Goal: Task Accomplishment & Management: Use online tool/utility

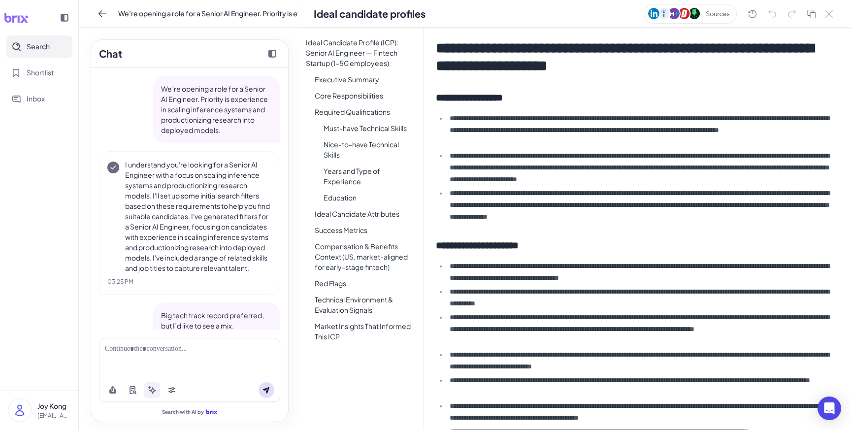
scroll to position [1065, 0]
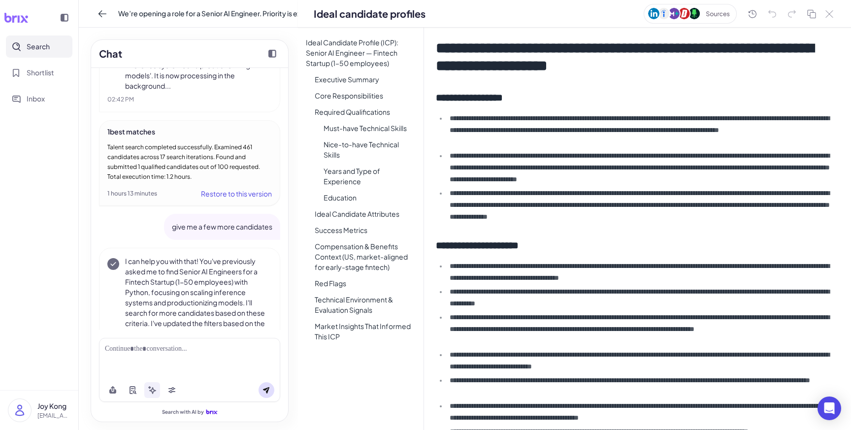
click at [62, 42] on button "Search" at bounding box center [39, 46] width 66 height 22
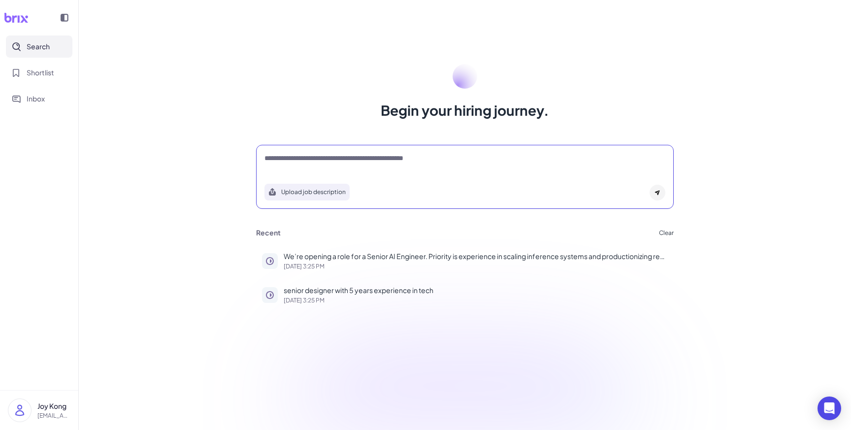
click at [305, 159] on textarea at bounding box center [464, 159] width 401 height 12
paste textarea "**********"
type textarea "**********"
click at [664, 195] on div "Upload job description" at bounding box center [464, 189] width 401 height 23
click at [663, 194] on div at bounding box center [657, 193] width 16 height 16
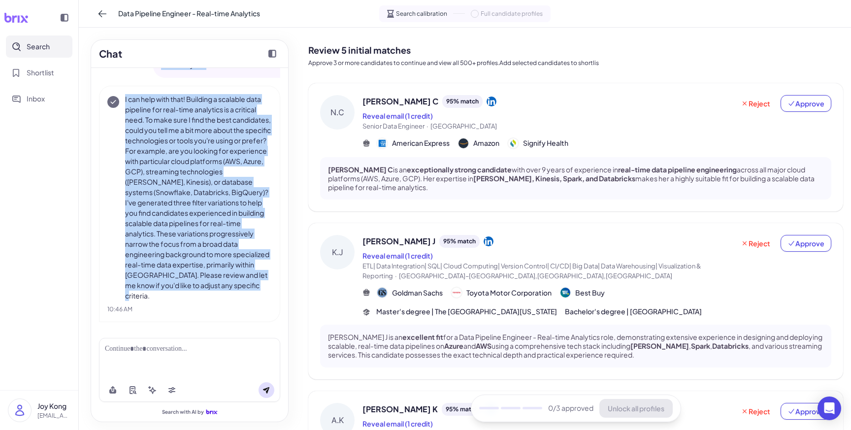
scroll to position [33, 0]
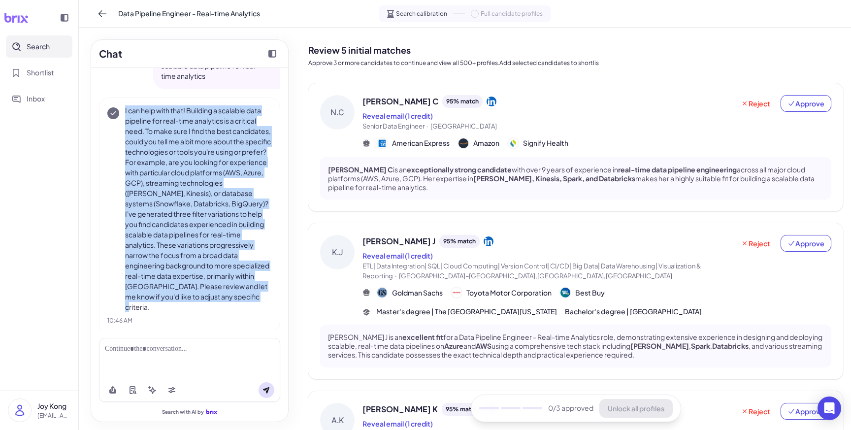
drag, startPoint x: 228, startPoint y: 298, endPoint x: 114, endPoint y: 105, distance: 224.0
click at [114, 105] on div "I can help with that! Building a scalable data pipeline for real-time analytics…" at bounding box center [189, 208] width 164 height 207
copy p "I can help with that! Building a scalable data pipeline for real-time analytics…"
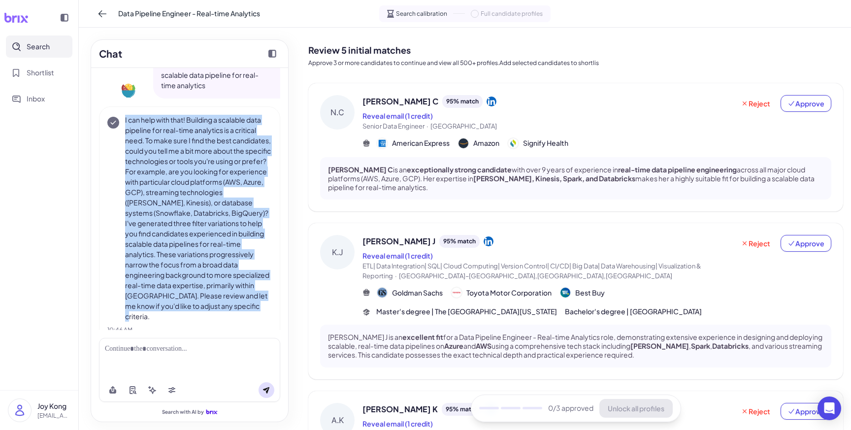
scroll to position [0, 0]
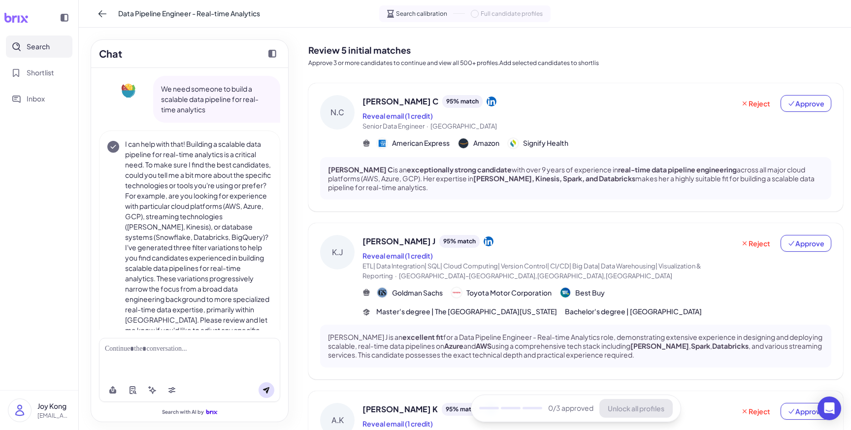
click at [215, 114] on p "We need someone to build a scalable data pipeline for real-time analytics" at bounding box center [216, 99] width 111 height 31
drag, startPoint x: 214, startPoint y: 109, endPoint x: 155, endPoint y: 84, distance: 63.7
click at [155, 84] on div "We need someone to build a scalable data pipeline for real-time analytics" at bounding box center [216, 99] width 127 height 47
copy p "We need someone to build a scalable data pipeline for real-time analytics"
click at [254, 342] on div at bounding box center [189, 358] width 181 height 40
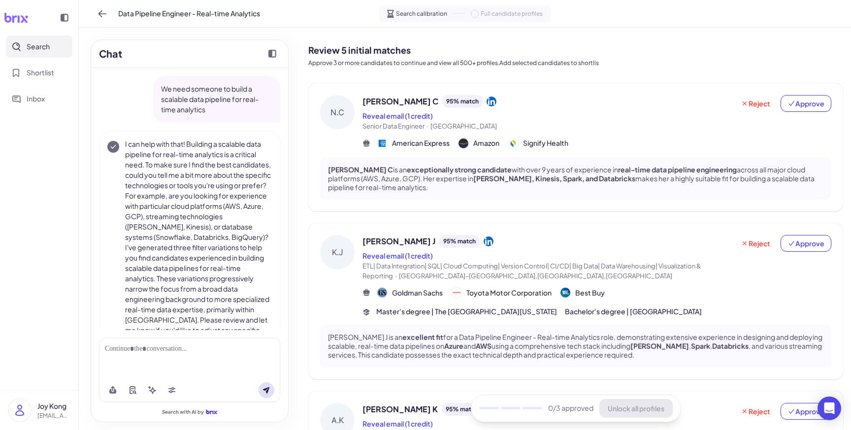
click at [258, 351] on div at bounding box center [189, 349] width 169 height 10
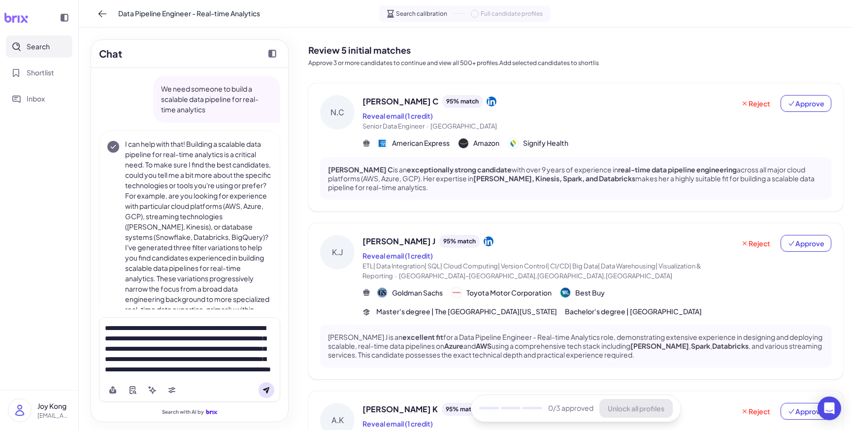
click at [269, 390] on icon at bounding box center [266, 390] width 8 height 8
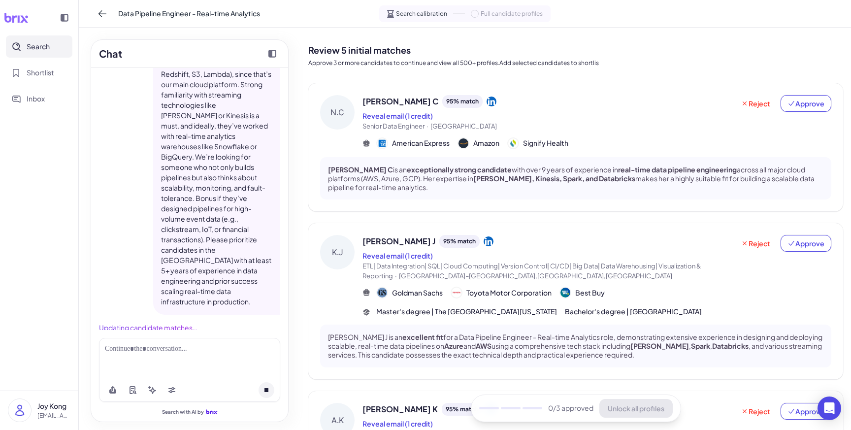
scroll to position [345, 0]
click at [210, 11] on span "Data Pipeline Engineer - Real-time Analytics" at bounding box center [189, 13] width 142 height 10
click at [190, 17] on input "**********" at bounding box center [157, 14] width 79 height 16
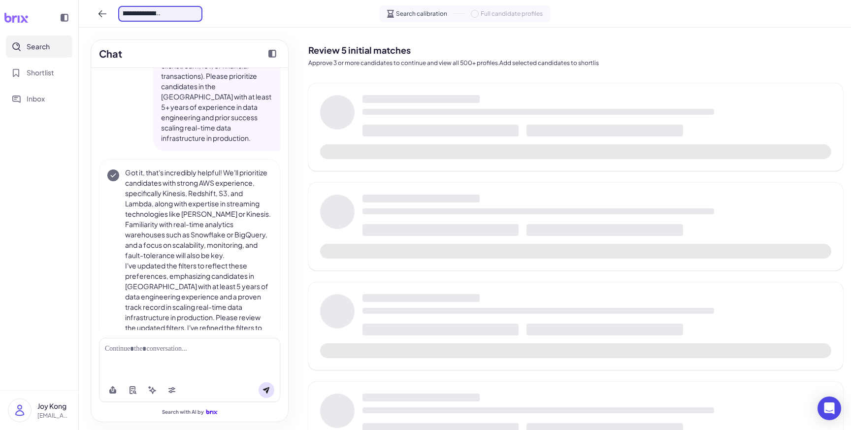
drag, startPoint x: 185, startPoint y: 16, endPoint x: 213, endPoint y: 15, distance: 28.6
click at [213, 15] on div "**********" at bounding box center [465, 14] width 772 height 28
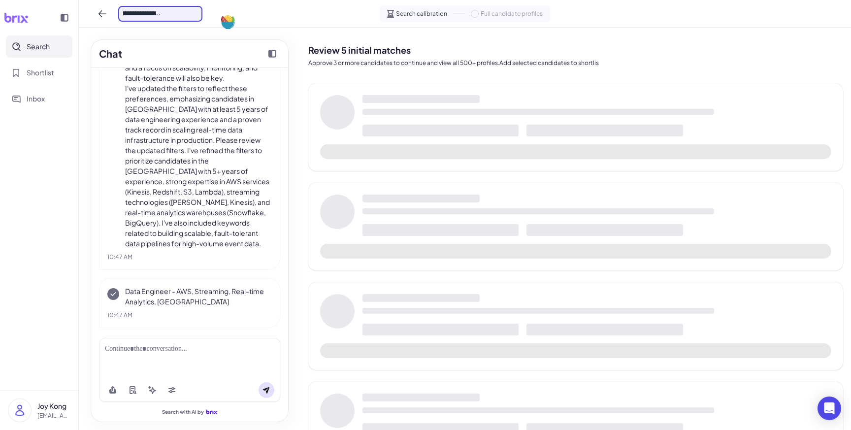
click at [191, 15] on input "**********" at bounding box center [160, 14] width 84 height 16
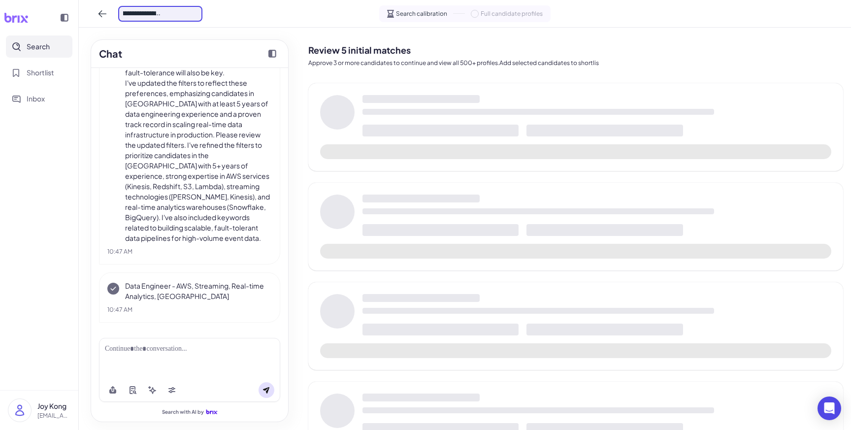
scroll to position [691, 0]
click at [267, 16] on div "Data Pipeline Engineer - Real-time Analytics Search calibration Full candidate …" at bounding box center [465, 14] width 772 height 28
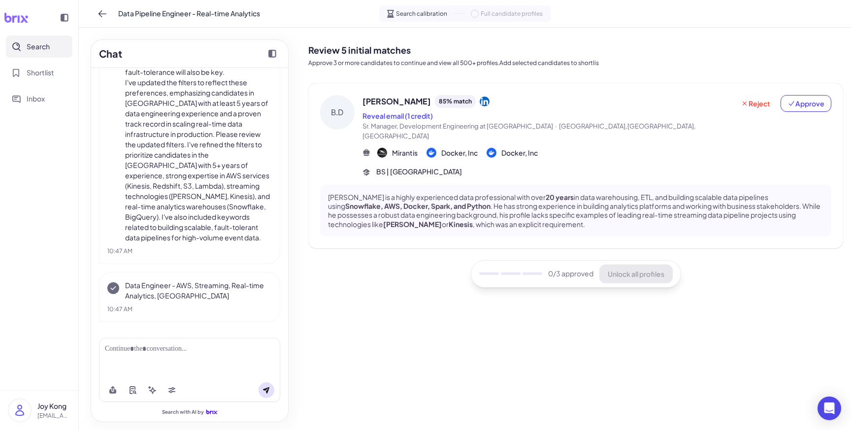
click at [360, 68] on div "Review 5 initial matches Approve 3 or more candidates to continue and view all …" at bounding box center [575, 53] width 535 height 36
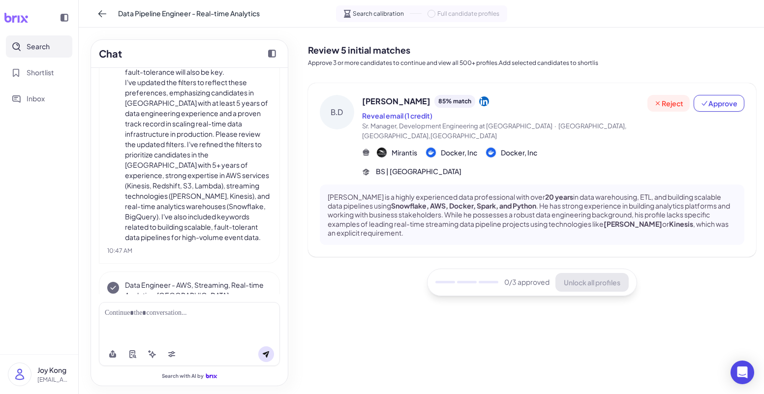
click at [673, 107] on span "Reject" at bounding box center [669, 103] width 30 height 10
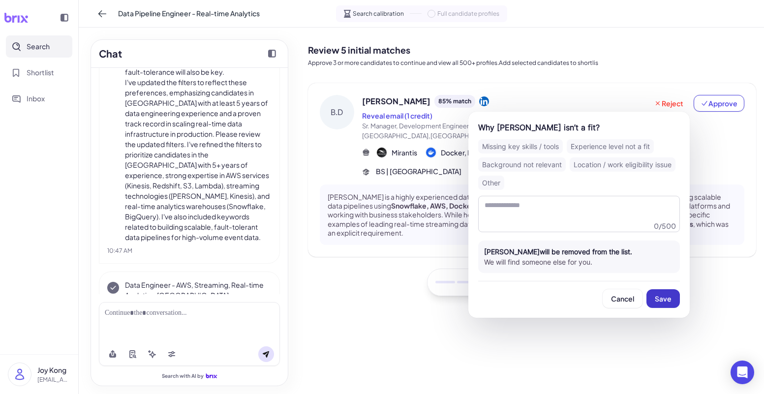
click at [665, 297] on span "Save" at bounding box center [663, 298] width 17 height 9
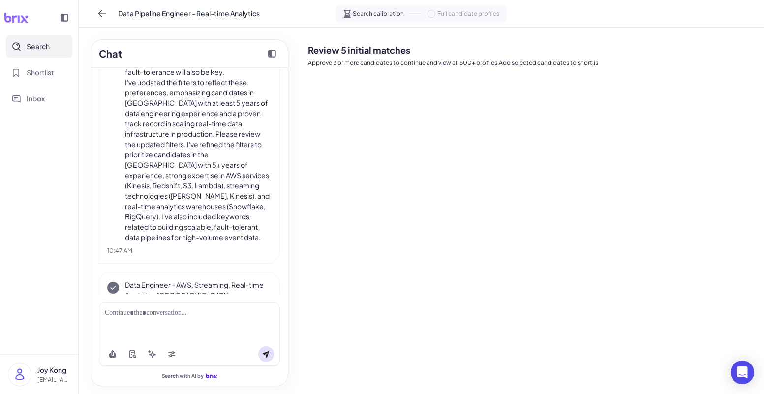
click at [654, 173] on div "Review 5 initial matches Approve 3 or more candidates to continue and view all …" at bounding box center [532, 210] width 448 height 351
click at [653, 174] on div "Review 5 initial matches Approve 3 or more candidates to continue and view all …" at bounding box center [532, 210] width 448 height 351
click at [652, 173] on div "Review 5 initial matches Approve 3 or more candidates to continue and view all …" at bounding box center [532, 210] width 448 height 351
click at [230, 319] on div at bounding box center [189, 322] width 181 height 40
click at [201, 317] on div at bounding box center [189, 313] width 169 height 10
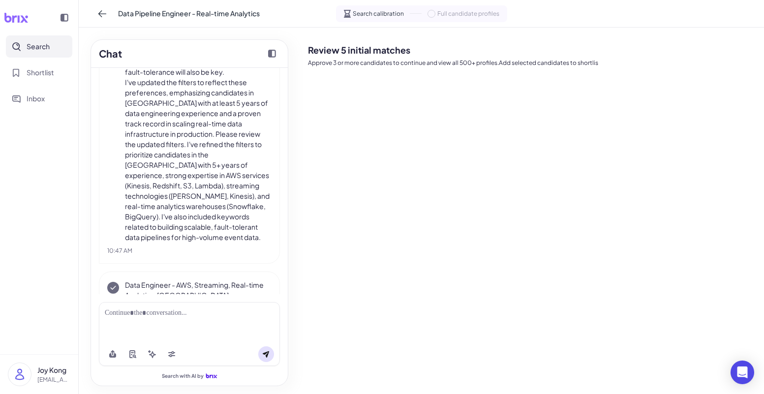
click at [345, 316] on div "Review 5 initial matches Approve 3 or more candidates to continue and view all …" at bounding box center [532, 210] width 448 height 351
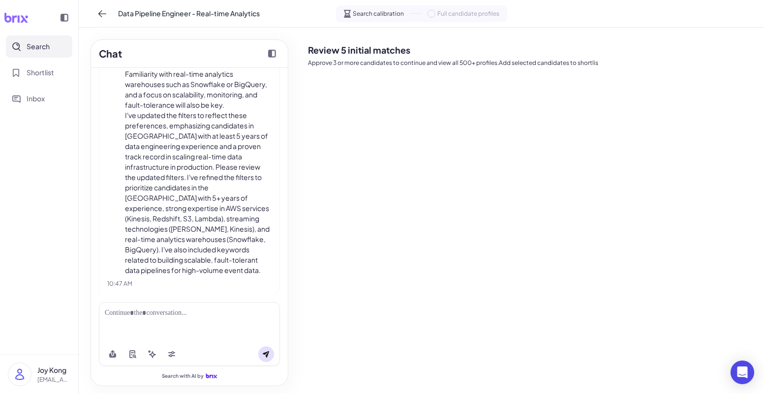
scroll to position [727, 0]
